Goal: Task Accomplishment & Management: Manage account settings

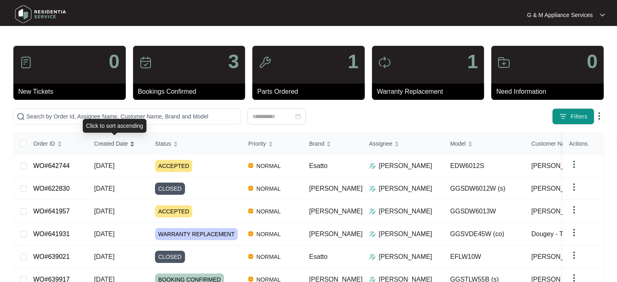
click at [107, 143] on span "Created Date" at bounding box center [111, 143] width 34 height 9
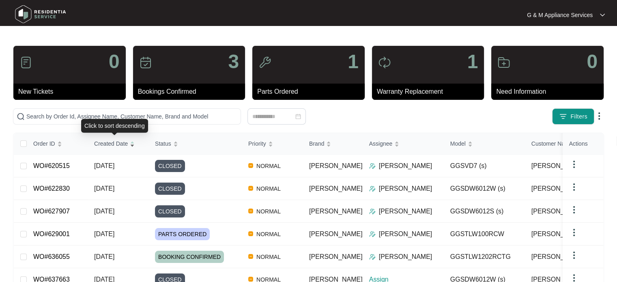
click at [107, 142] on span "Created Date" at bounding box center [111, 143] width 34 height 9
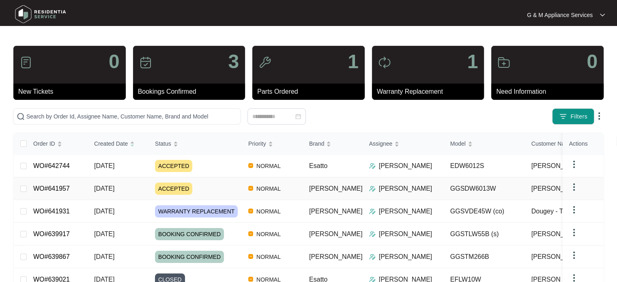
click at [107, 187] on span "[DATE]" at bounding box center [104, 188] width 20 height 7
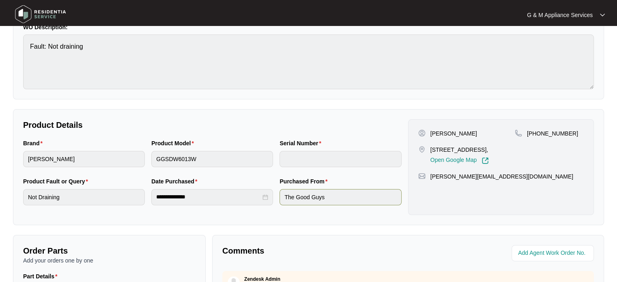
scroll to position [41, 0]
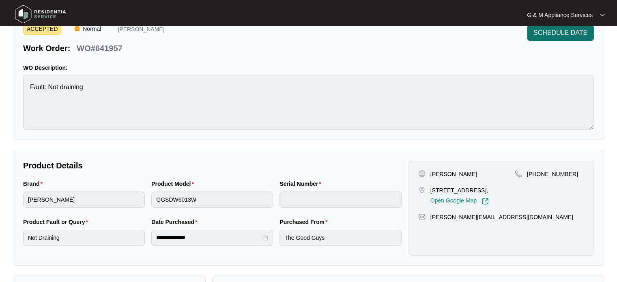
click at [296, 36] on span "SCHEDULE DATE" at bounding box center [560, 33] width 54 height 10
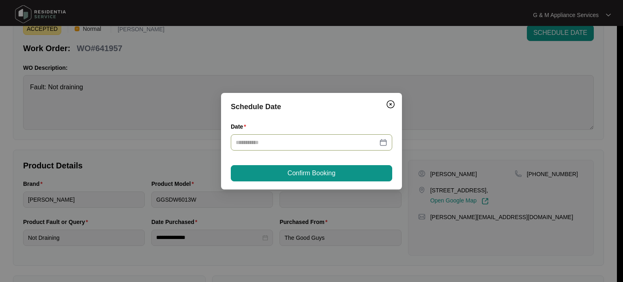
click at [296, 141] on div at bounding box center [311, 142] width 152 height 9
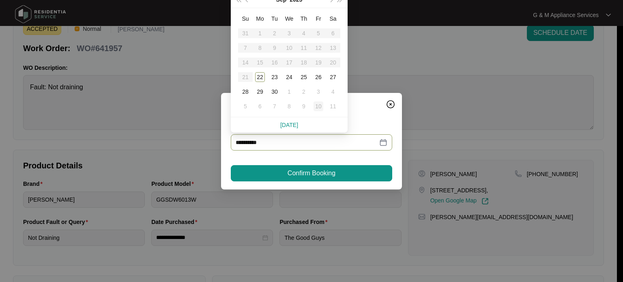
type input "**********"
click at [296, 1] on span "button" at bounding box center [330, 0] width 4 height 4
type input "**********"
click at [296, 47] on div "9" at bounding box center [304, 48] width 10 height 10
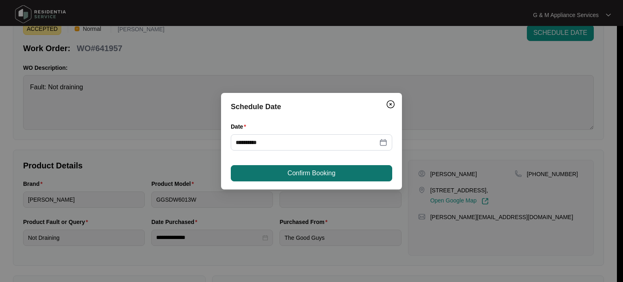
click at [296, 178] on button "Confirm Booking" at bounding box center [311, 173] width 161 height 16
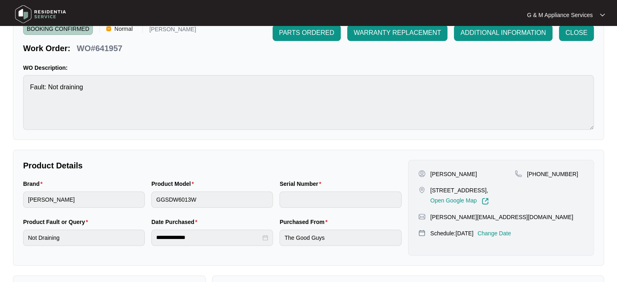
scroll to position [0, 0]
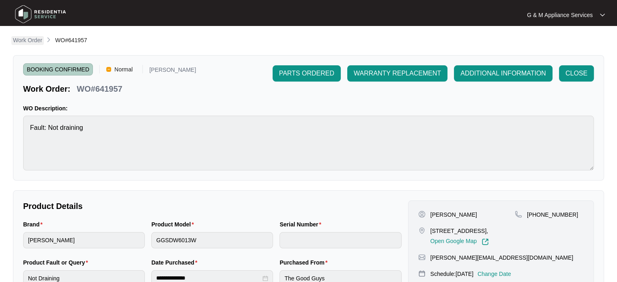
click at [22, 39] on p "Work Order" at bounding box center [27, 40] width 29 height 8
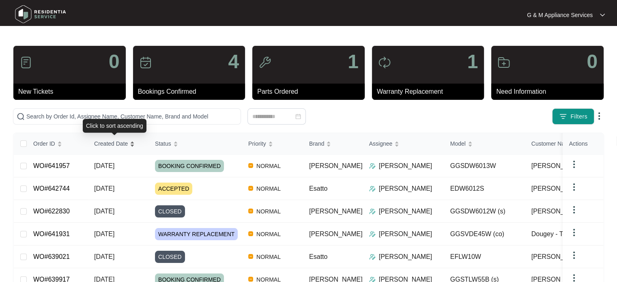
click at [113, 141] on span "Created Date" at bounding box center [111, 143] width 34 height 9
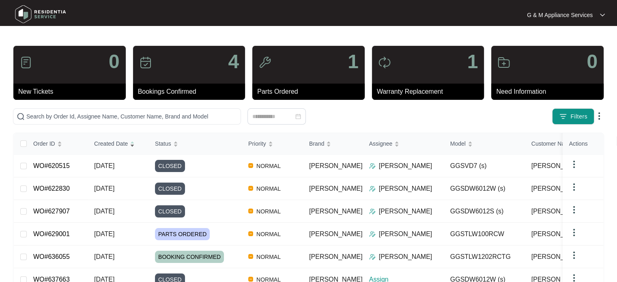
click at [105, 142] on span "Created Date" at bounding box center [111, 143] width 34 height 9
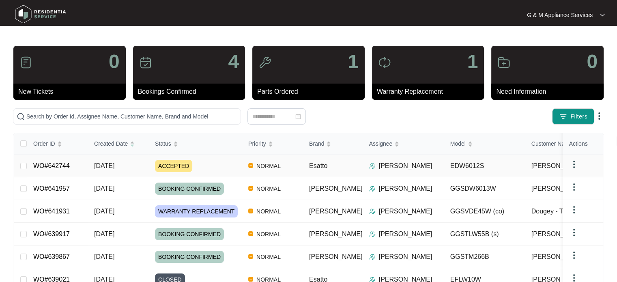
click at [110, 167] on span "[DATE]" at bounding box center [104, 165] width 20 height 7
